Goal: Entertainment & Leisure: Consume media (video, audio)

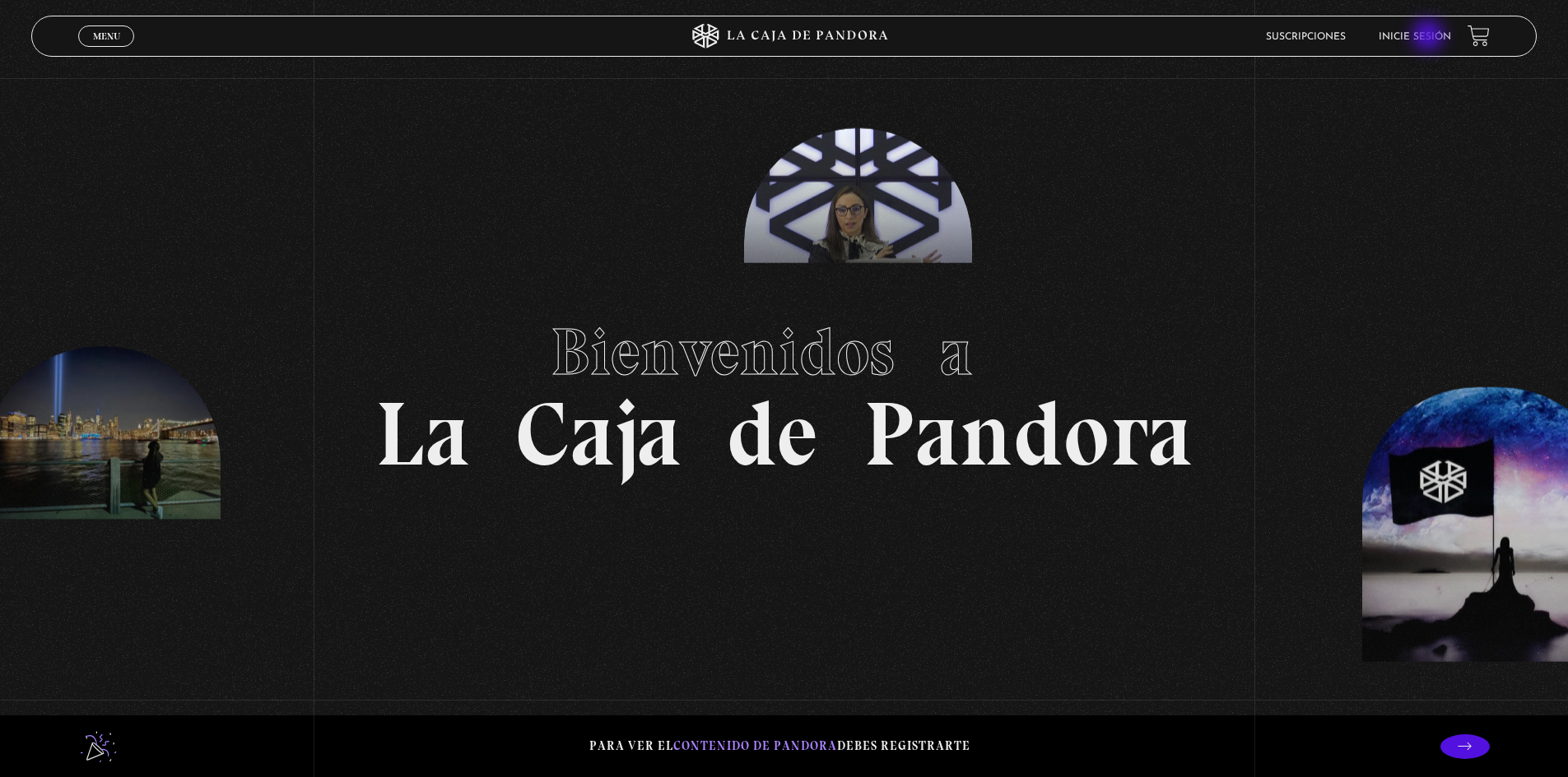
click at [1431, 44] on li "Inicie sesión" at bounding box center [1414, 36] width 72 height 25
click at [1435, 35] on link "Inicie sesión" at bounding box center [1414, 37] width 72 height 10
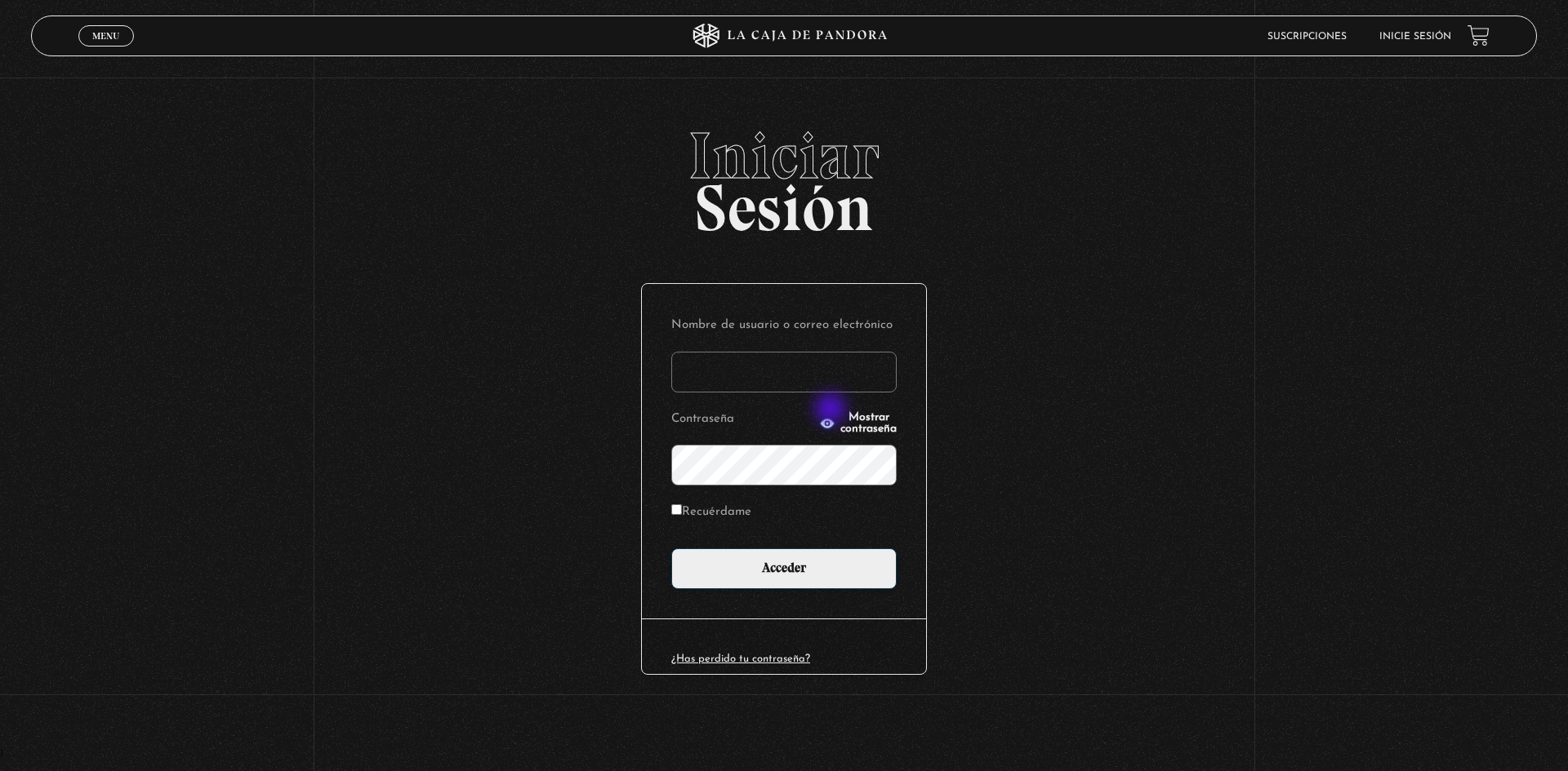
type input "Mel03"
click at [777, 579] on input "Acceder" at bounding box center [784, 569] width 225 height 41
